Goal: Understand process/instructions: Learn how to perform a task or action

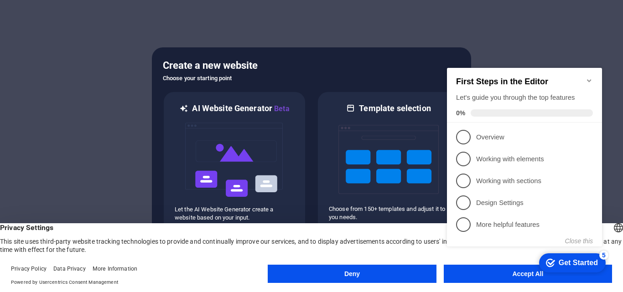
click at [347, 269] on button "Deny" at bounding box center [352, 274] width 168 height 18
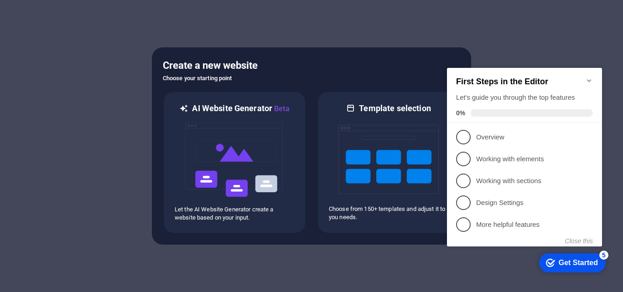
click at [467, 26] on div at bounding box center [311, 146] width 623 height 292
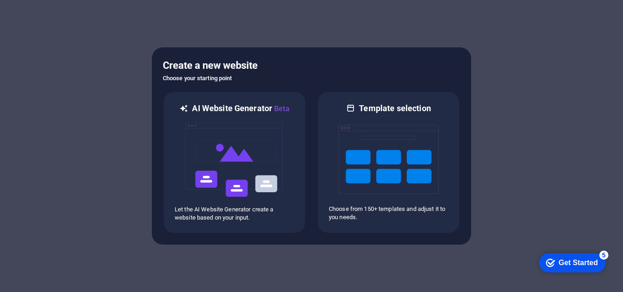
click at [561, 255] on div "checkmark Get Started 5" at bounding box center [572, 263] width 67 height 19
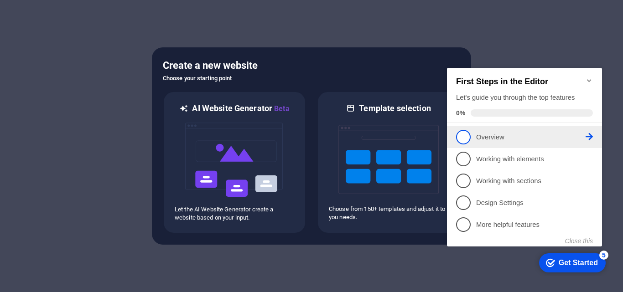
click at [498, 134] on p "Overview - incomplete" at bounding box center [530, 138] width 109 height 10
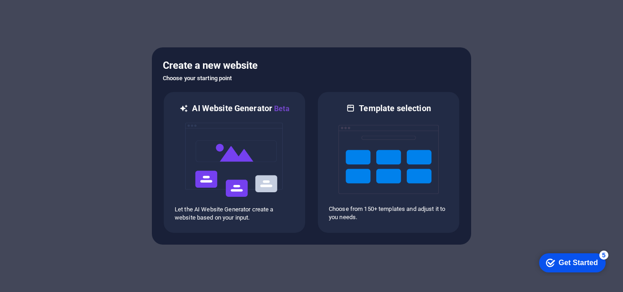
click div "checkmark Get Started 5 First Steps in the Editor Let's guide you through the t…"
click at [560, 257] on div "checkmark Get Started 5" at bounding box center [572, 263] width 67 height 19
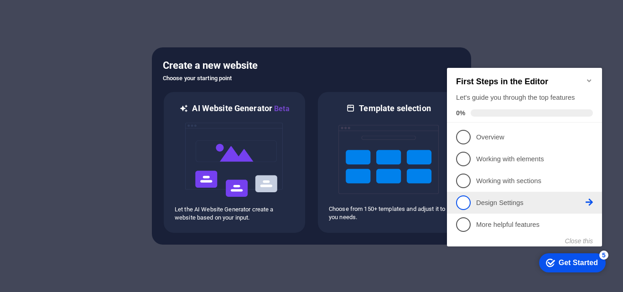
click at [460, 201] on span "4" at bounding box center [463, 203] width 15 height 15
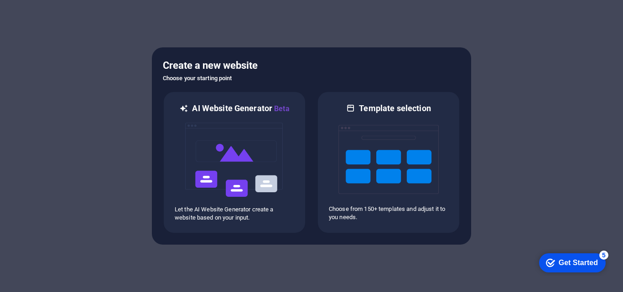
click at [551, 259] on div "checkmark Get Started 5" at bounding box center [572, 263] width 52 height 9
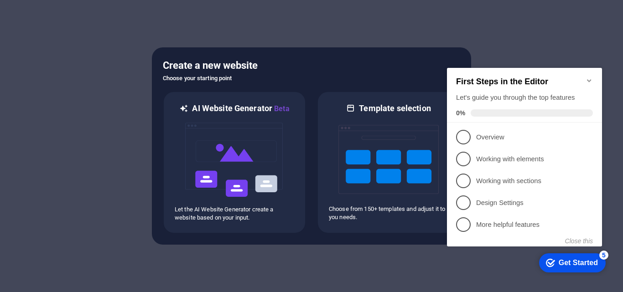
click at [383, 44] on div at bounding box center [311, 146] width 623 height 292
